Goal: Transaction & Acquisition: Obtain resource

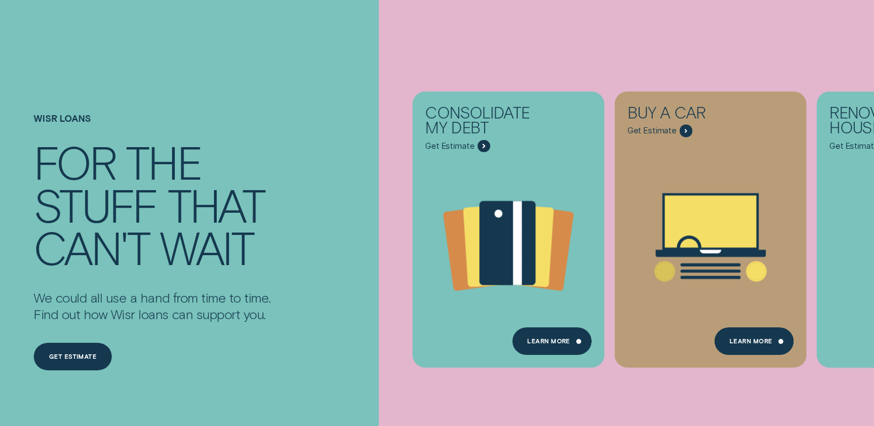
scroll to position [110, 0]
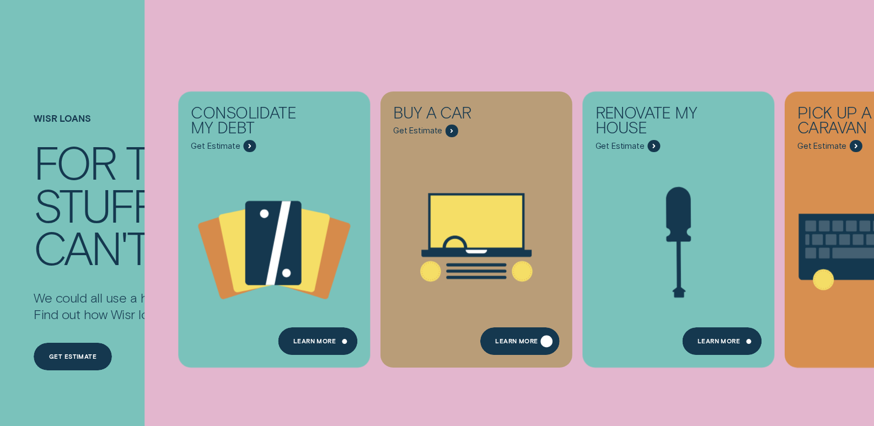
click at [516, 335] on div "Learn More" at bounding box center [519, 342] width 79 height 28
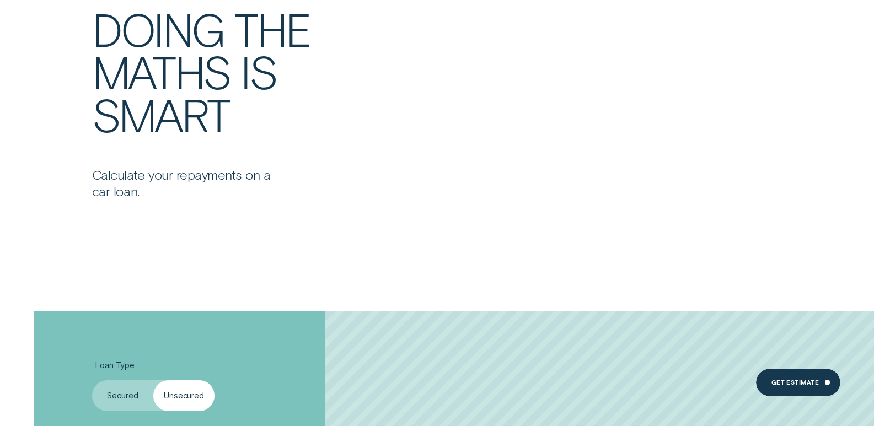
scroll to position [2095, 0]
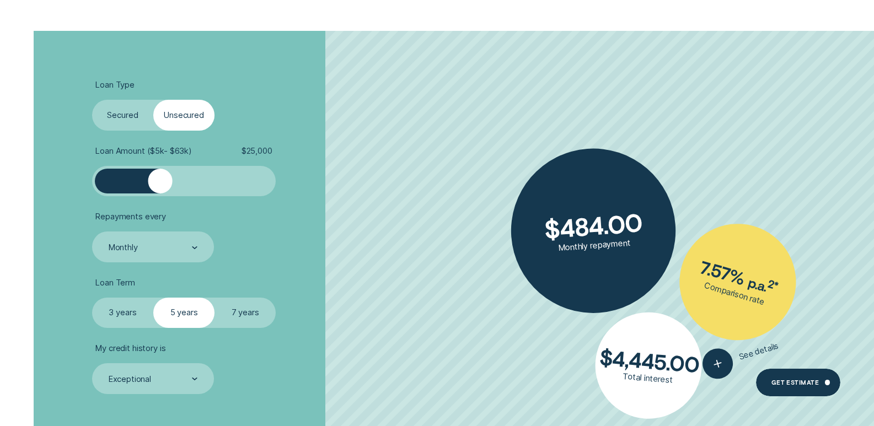
drag, startPoint x: 113, startPoint y: 179, endPoint x: 160, endPoint y: 179, distance: 46.9
click at [160, 179] on div at bounding box center [160, 181] width 24 height 24
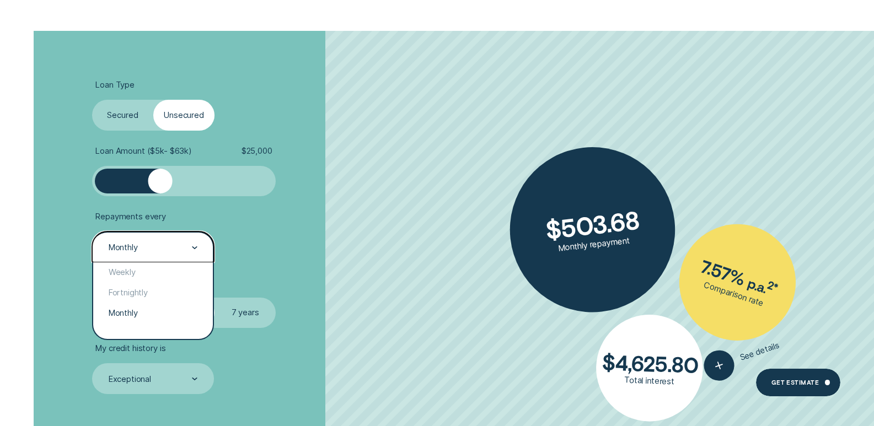
click at [133, 253] on div "Monthly" at bounding box center [123, 248] width 29 height 10
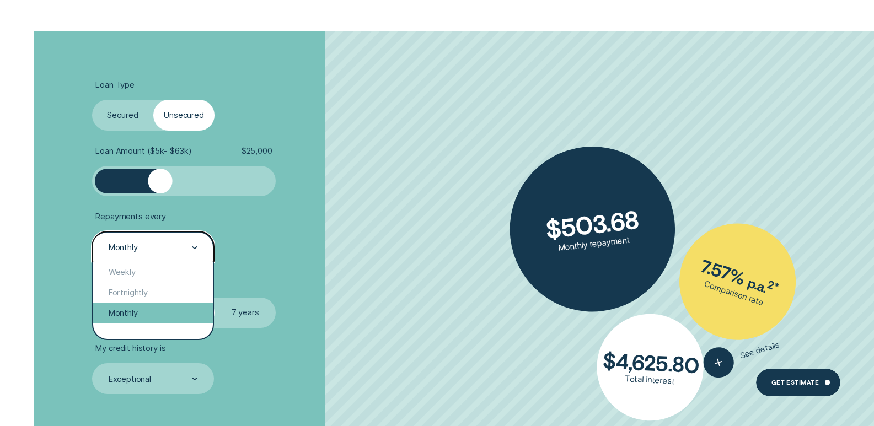
click at [133, 306] on div "Monthly" at bounding box center [153, 313] width 120 height 20
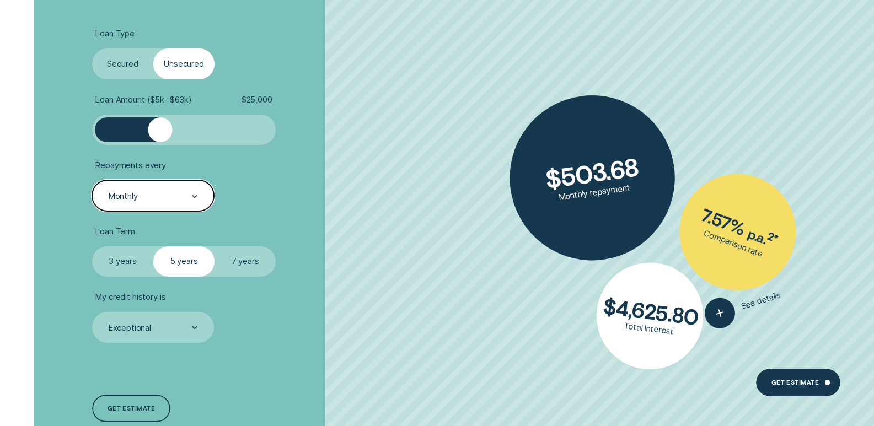
scroll to position [2261, 0]
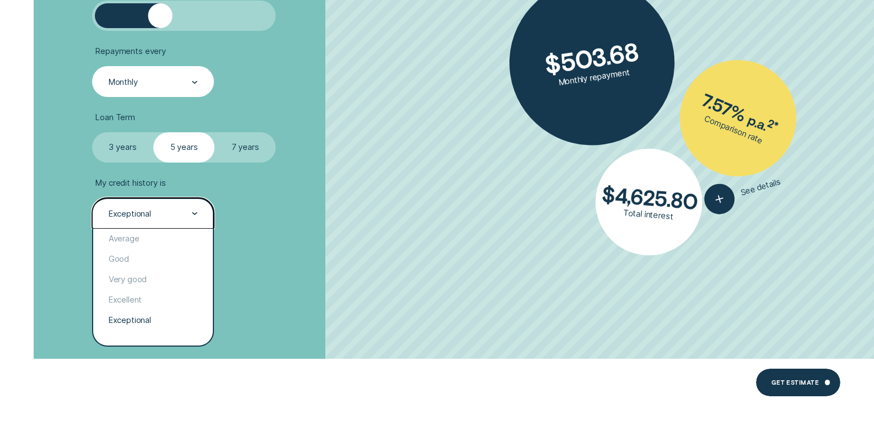
click at [196, 221] on div at bounding box center [195, 214] width 6 height 30
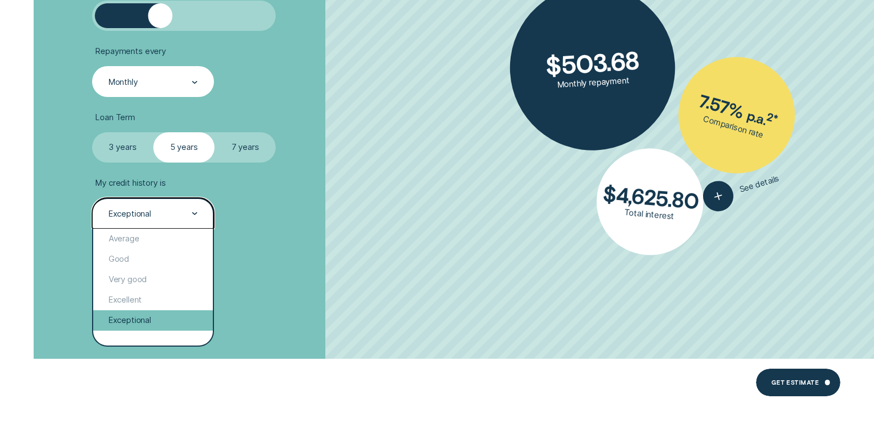
click at [136, 318] on div "Exceptional" at bounding box center [153, 320] width 120 height 20
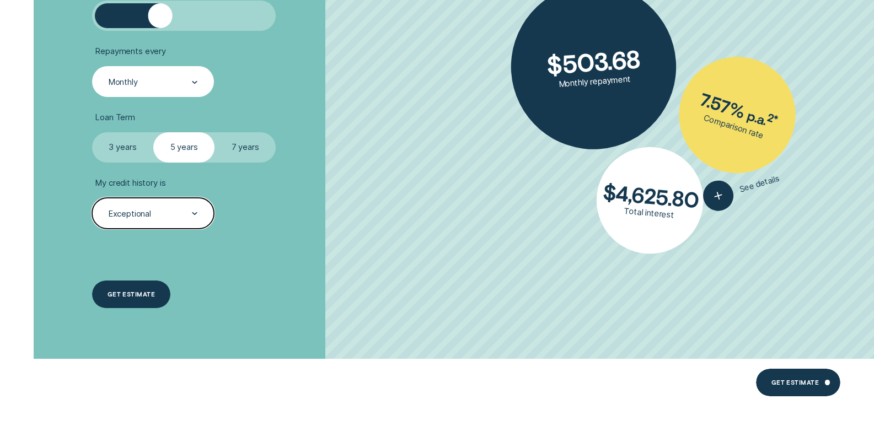
click at [139, 301] on div "Get estimate" at bounding box center [131, 295] width 78 height 28
